Goal: Information Seeking & Learning: Find specific fact

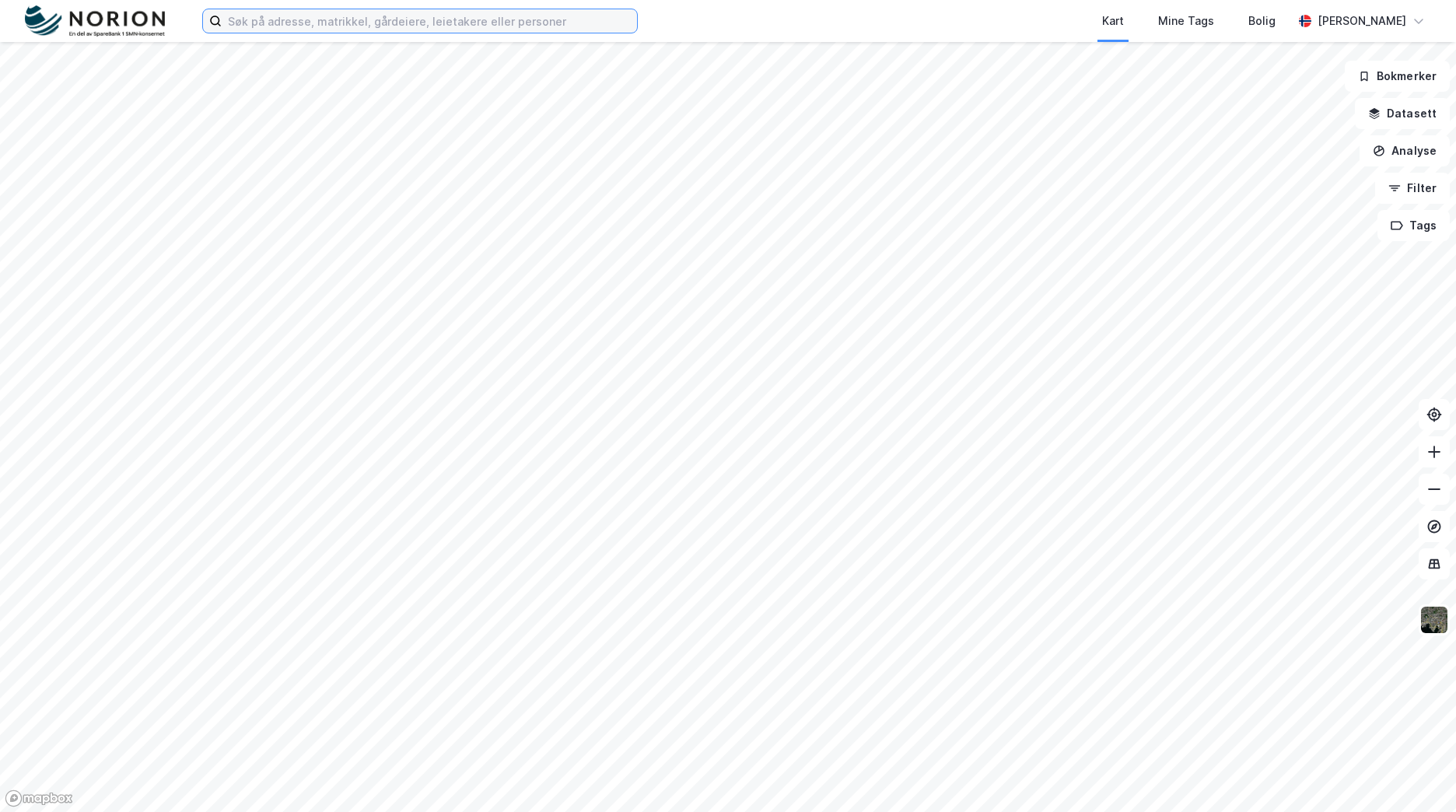
click at [337, 29] on input at bounding box center [429, 21] width 416 height 23
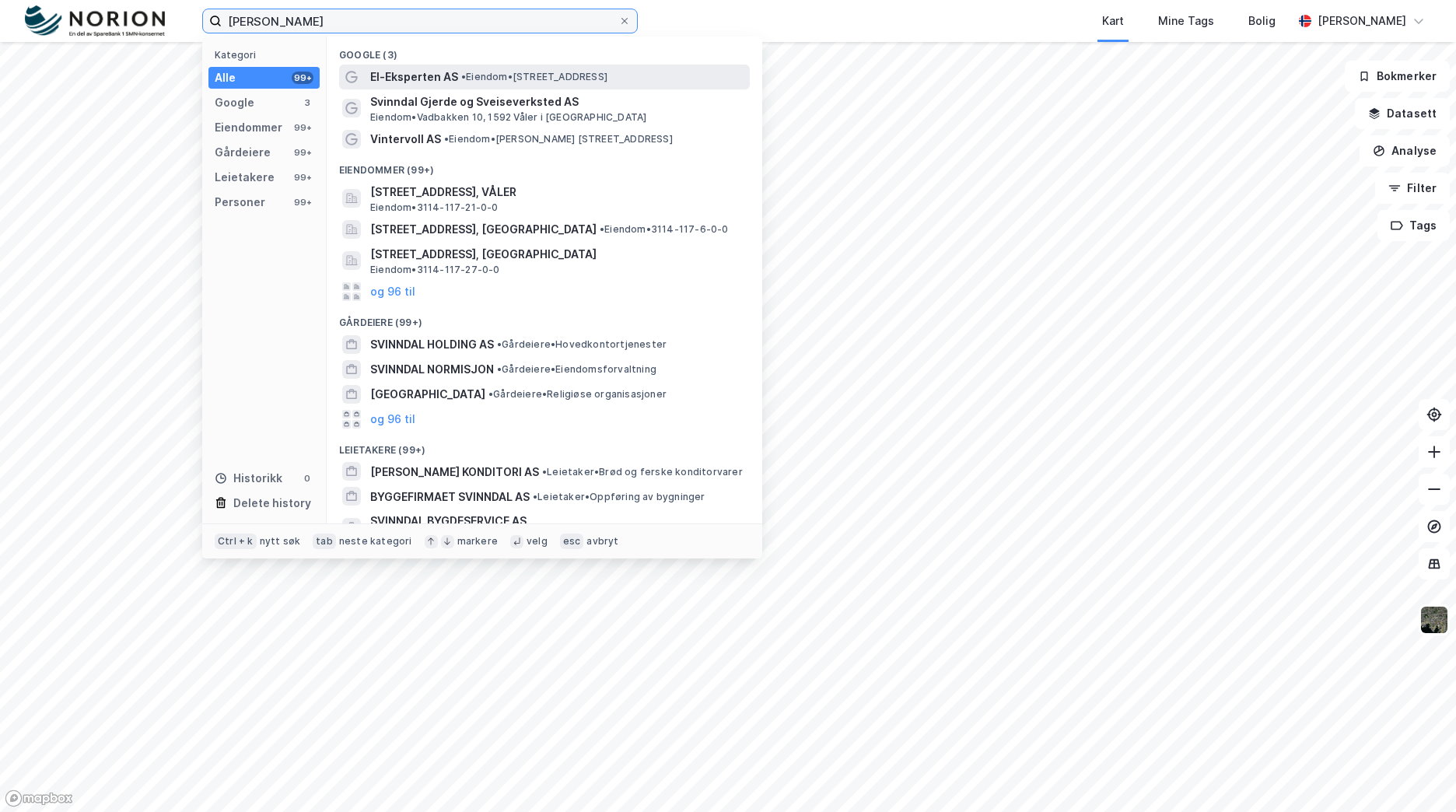
type input "[PERSON_NAME]"
click at [516, 73] on span "• Eiendom • [STREET_ADDRESS]" at bounding box center [534, 77] width 146 height 12
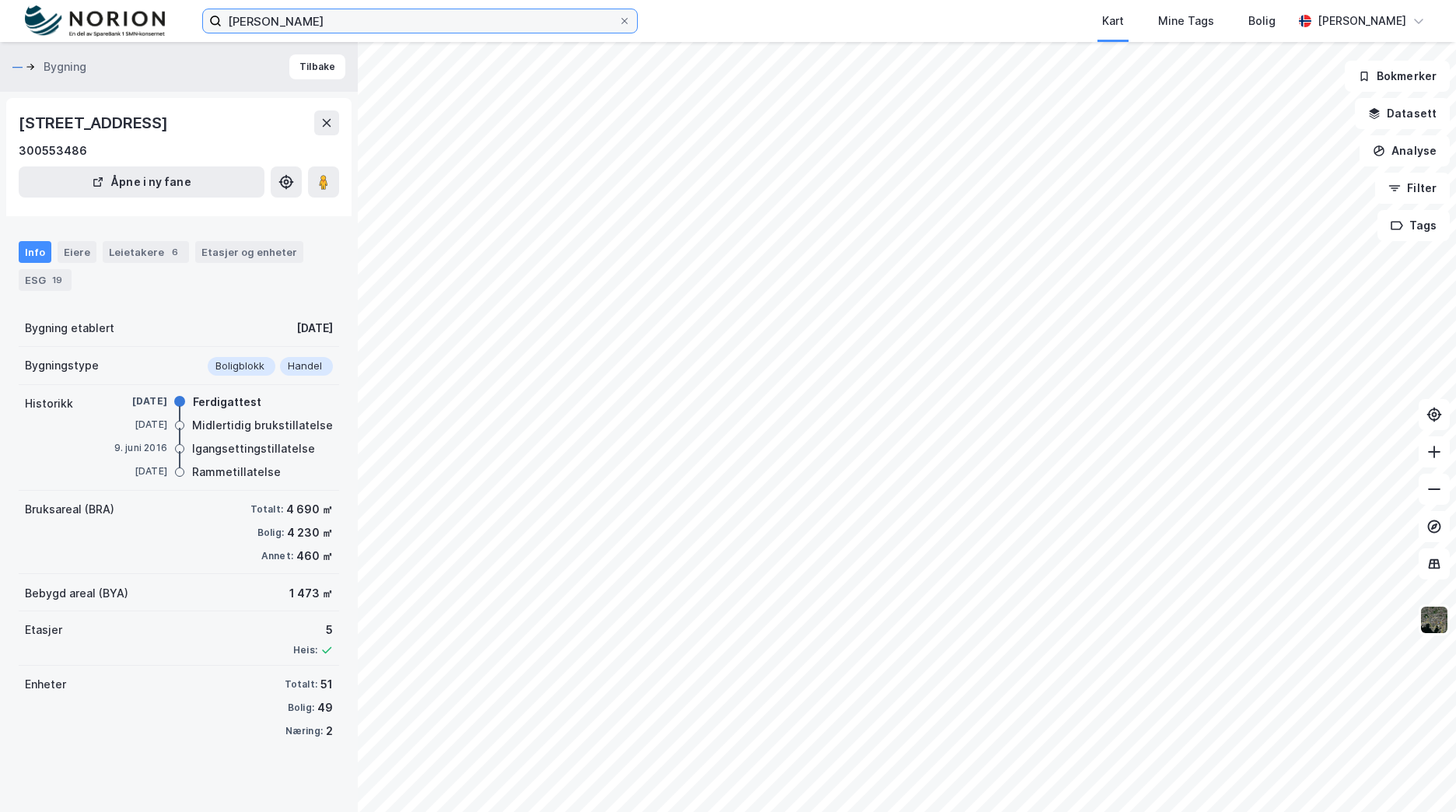
click at [396, 16] on input "[PERSON_NAME]" at bounding box center [420, 21] width 396 height 23
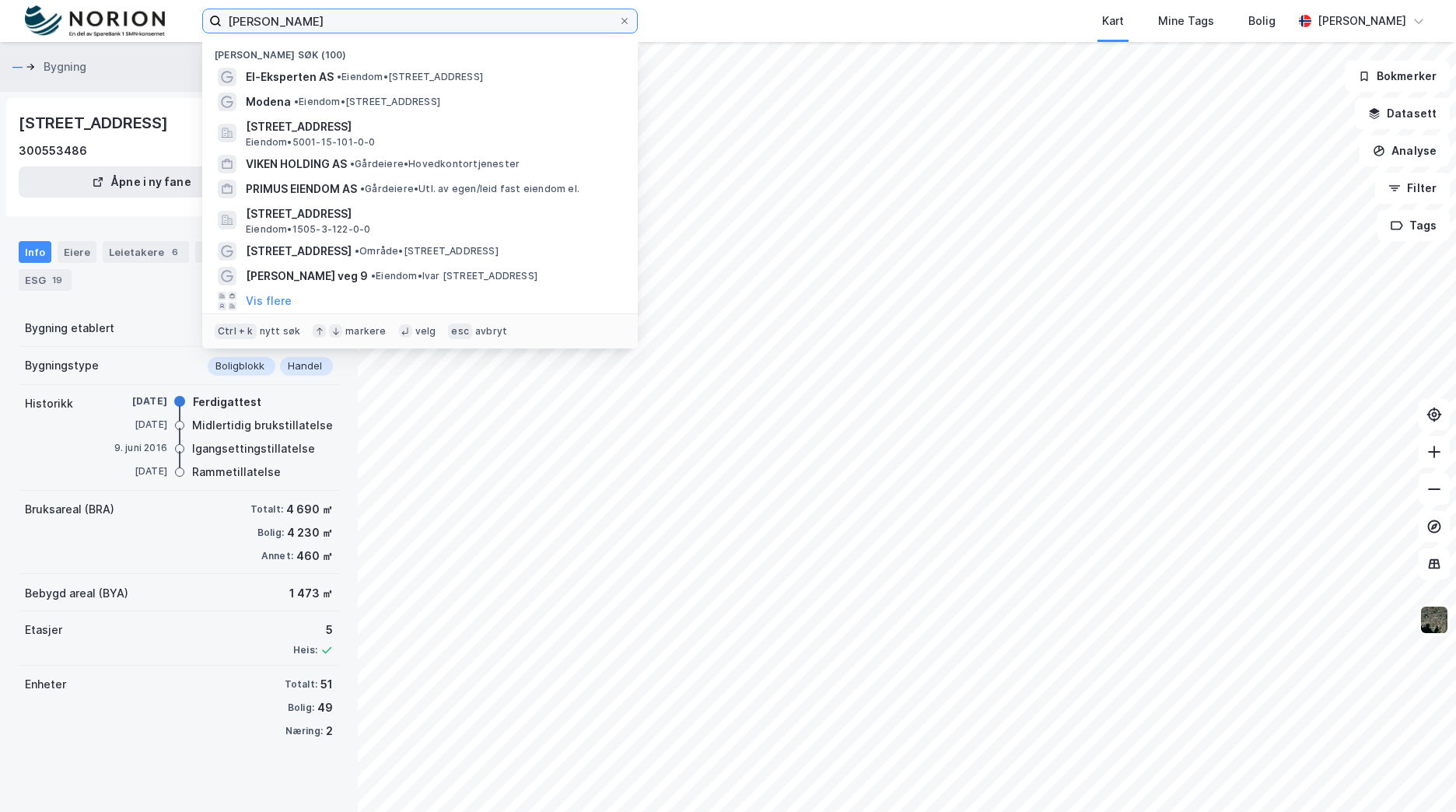
click at [396, 16] on input "[PERSON_NAME]" at bounding box center [420, 21] width 396 height 23
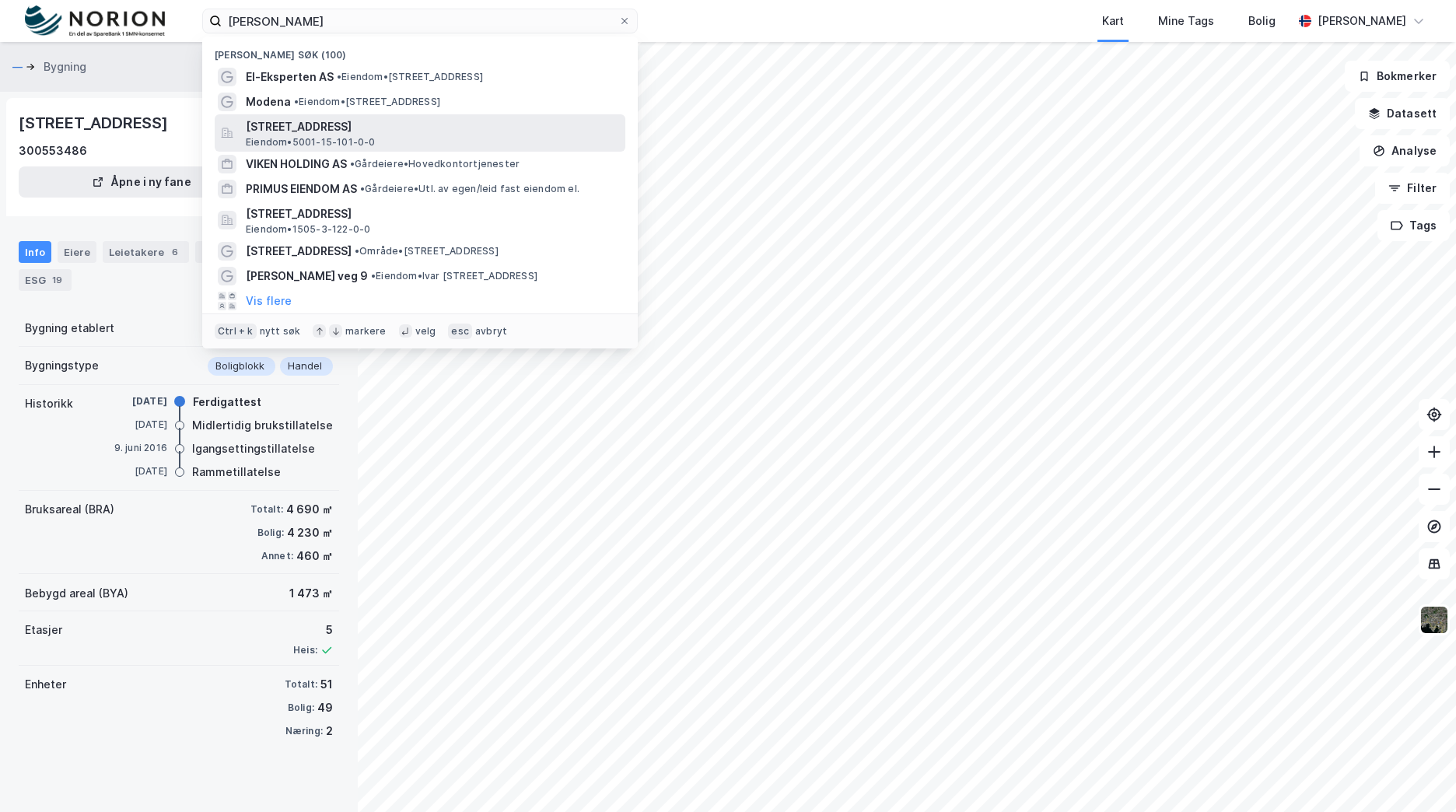
click at [370, 139] on span "Eiendom • 5001-15-101-0-0" at bounding box center [311, 142] width 130 height 12
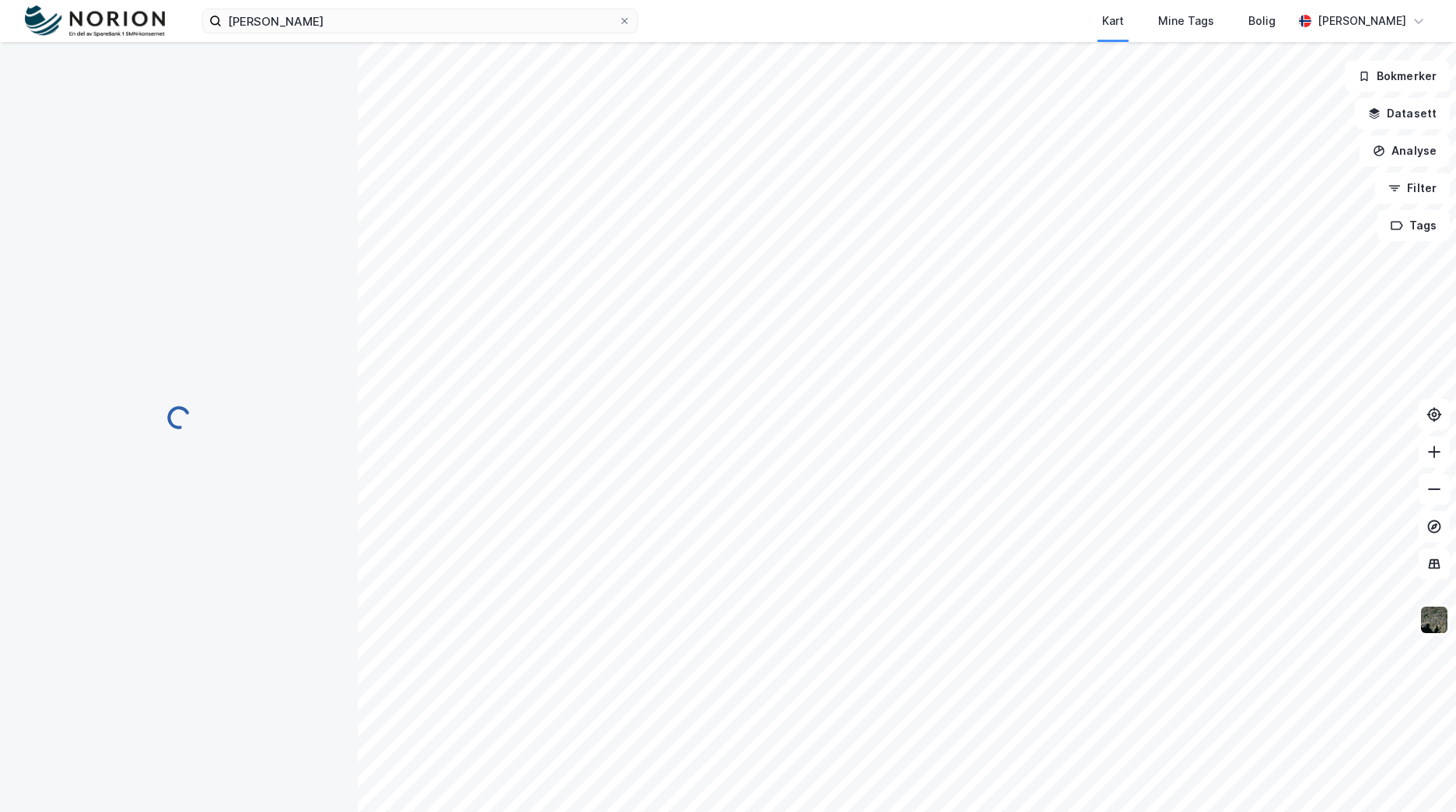
scroll to position [113, 0]
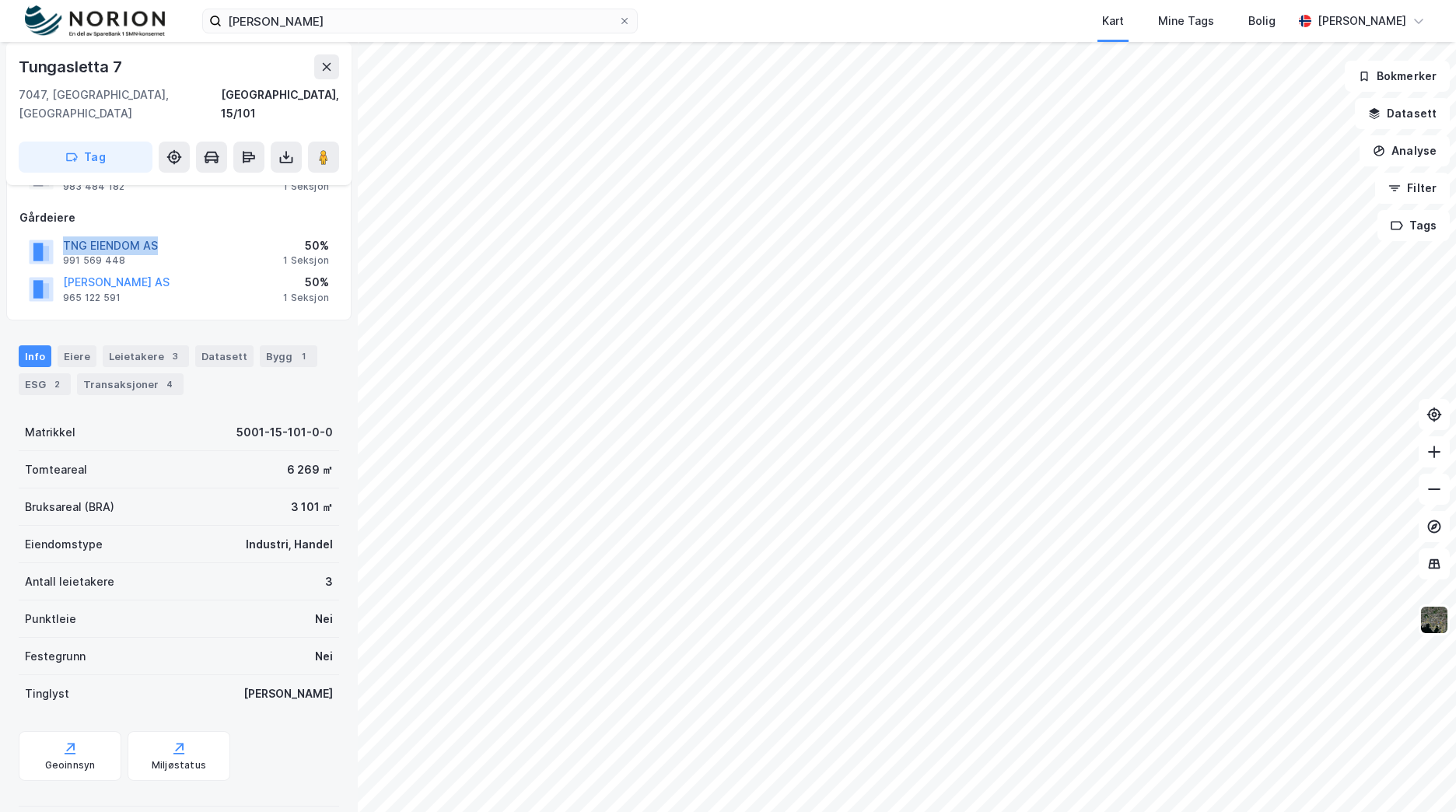
drag, startPoint x: 164, startPoint y: 225, endPoint x: 65, endPoint y: 231, distance: 99.2
click at [65, 233] on div "TNG EIENDOM AS 991 569 448 50% 1 Seksjon" at bounding box center [178, 251] width 319 height 37
click at [0, 0] on button "TNG EIENDOM AS" at bounding box center [0, 0] width 0 height 0
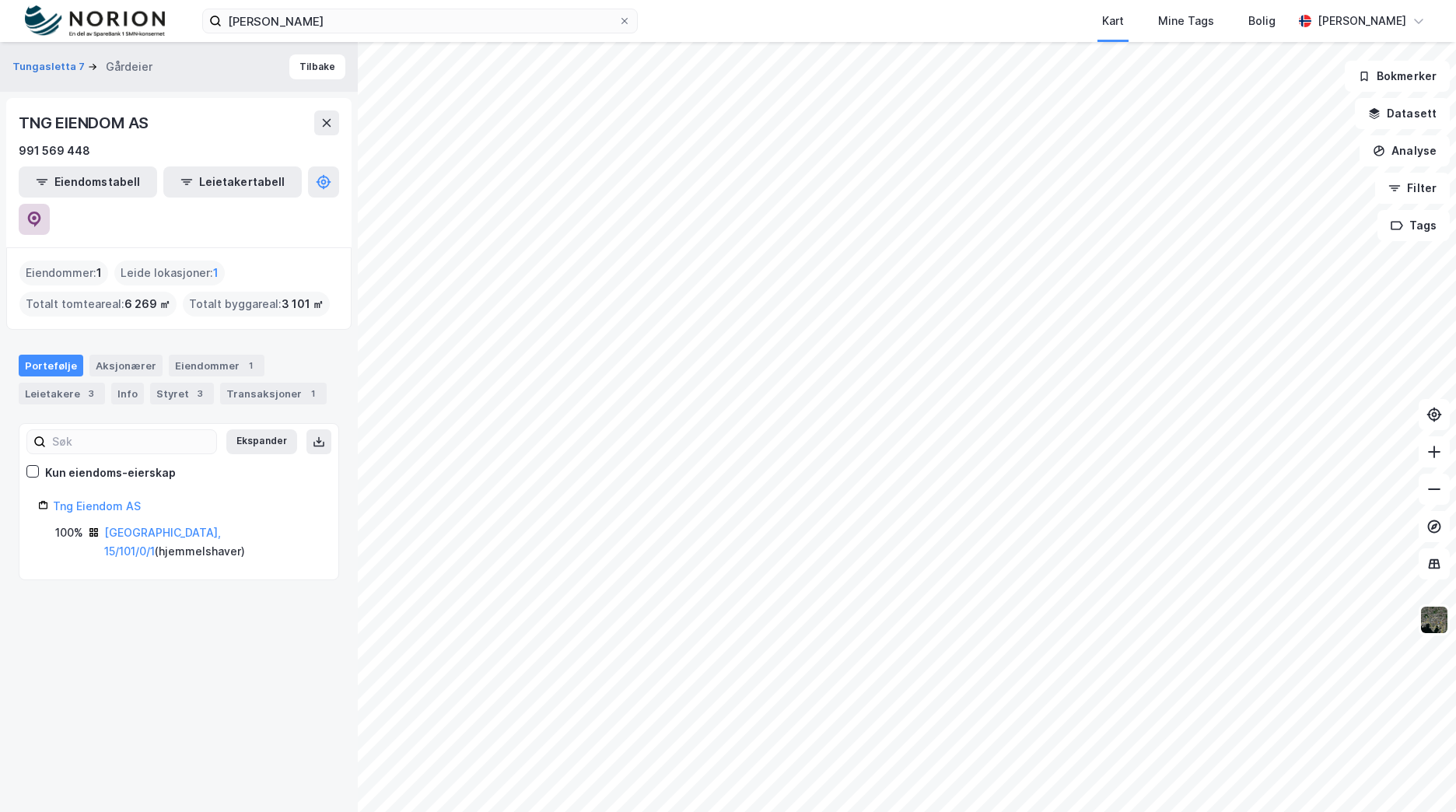
click at [49, 203] on button at bounding box center [35, 219] width 31 height 31
